Goal: Transaction & Acquisition: Purchase product/service

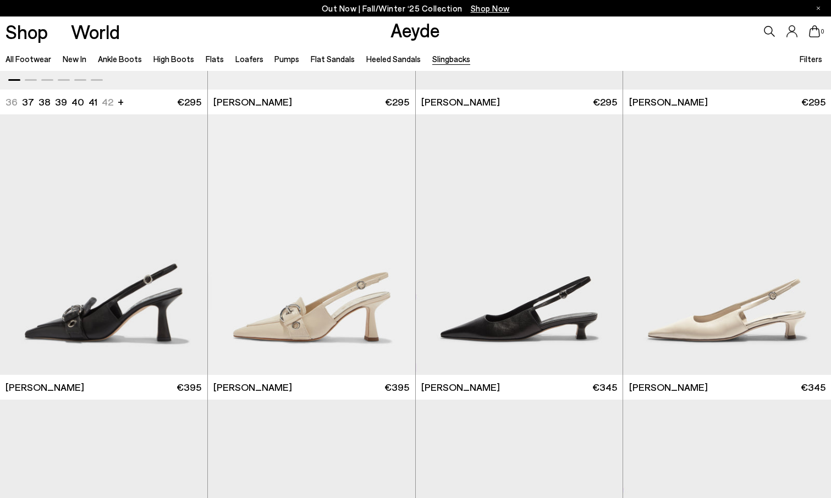
scroll to position [242, 0]
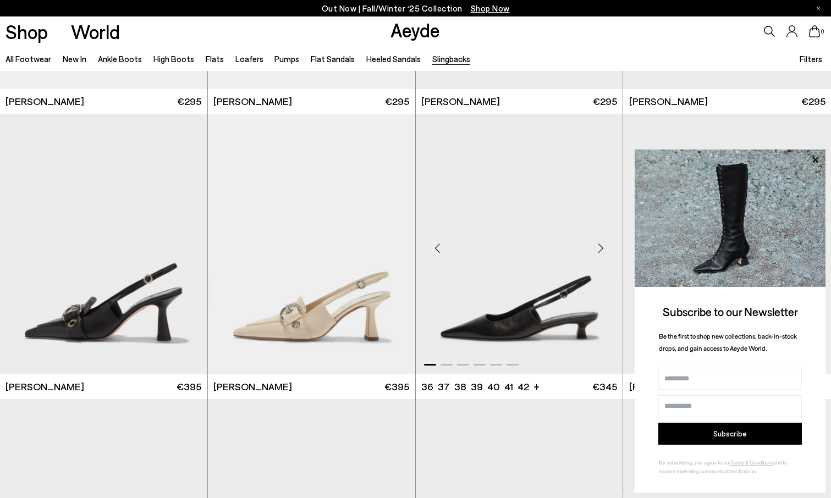
click at [520, 283] on img "1 / 6" at bounding box center [519, 244] width 207 height 261
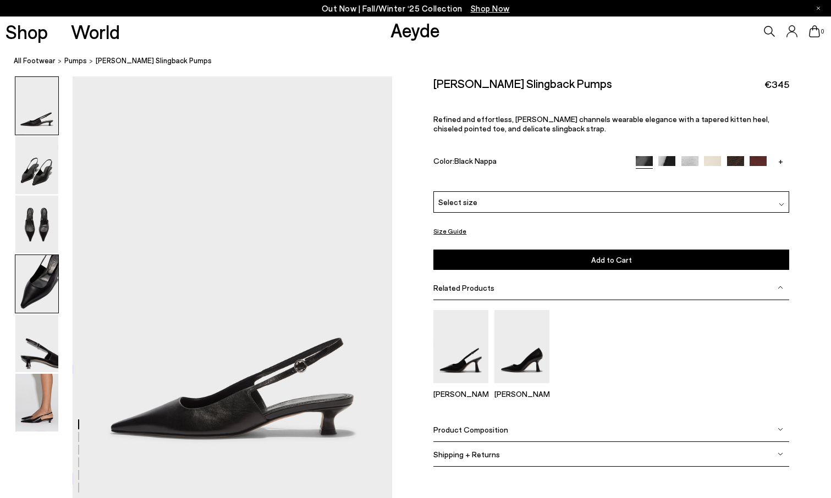
click at [43, 290] on img at bounding box center [36, 284] width 43 height 58
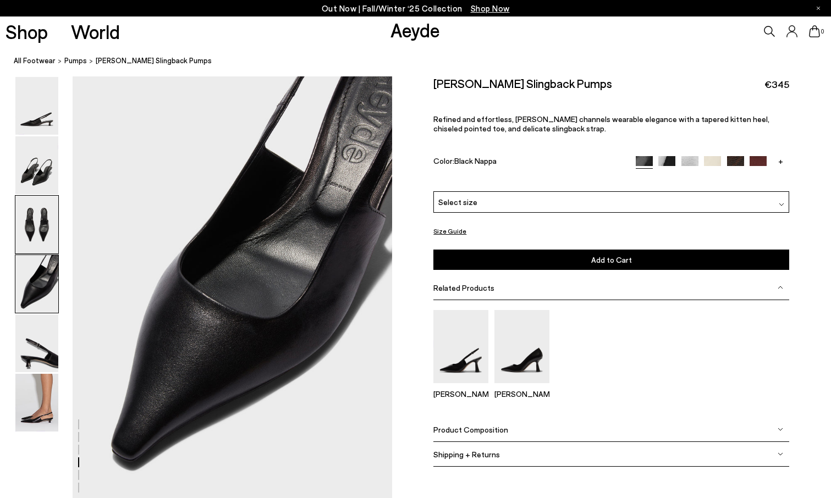
click at [34, 229] on img at bounding box center [36, 225] width 43 height 58
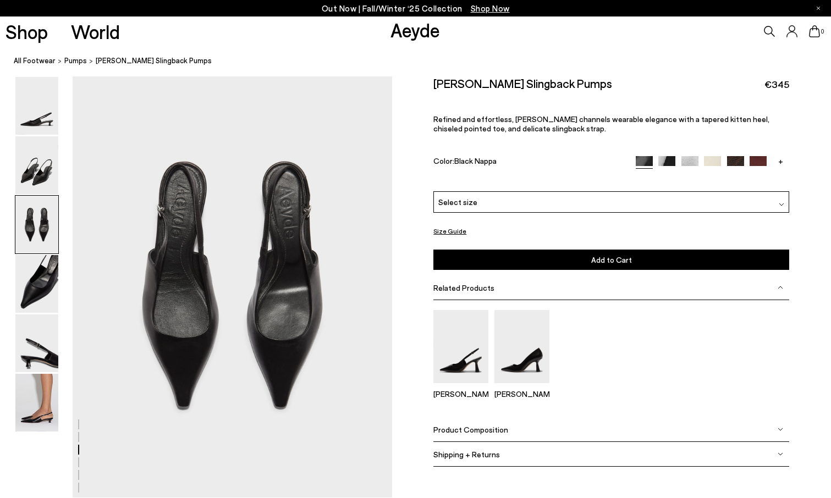
scroll to position [856, 0]
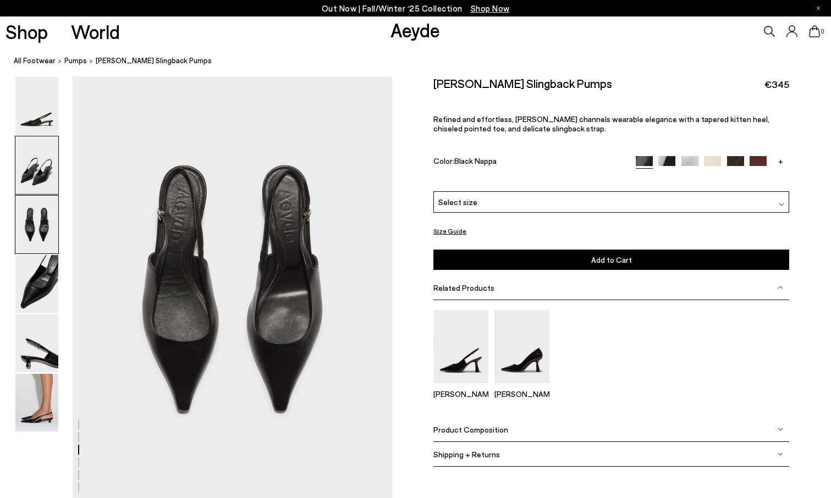
click at [31, 188] on img at bounding box center [36, 165] width 43 height 58
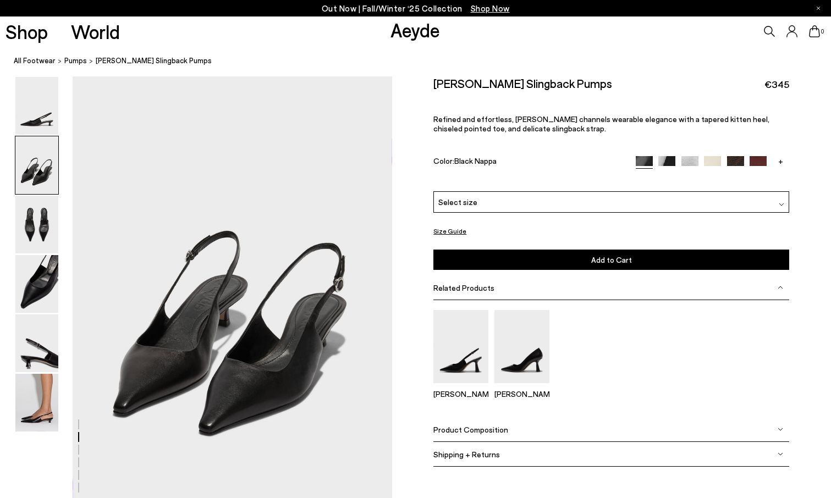
scroll to position [428, 0]
